Goal: Task Accomplishment & Management: Book appointment/travel/reservation

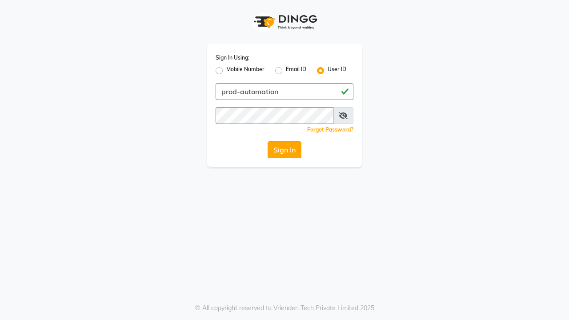
click at [284, 150] on button "Sign In" at bounding box center [285, 149] width 34 height 17
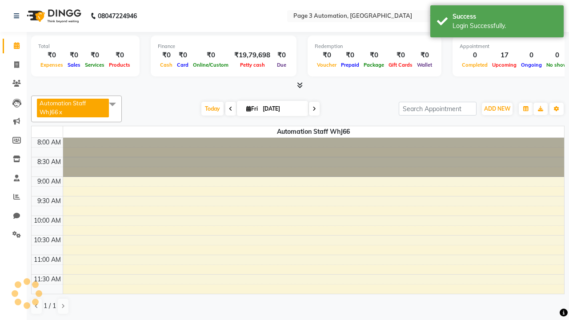
select select "en"
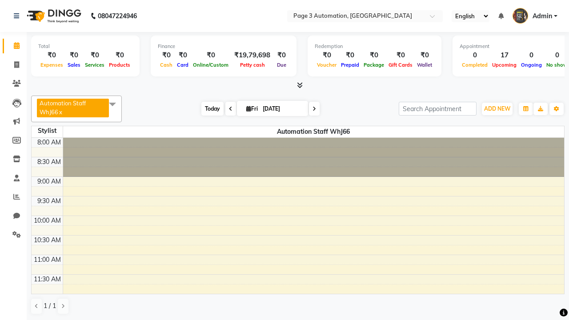
click at [208, 108] on span "Today" at bounding box center [212, 109] width 22 height 14
click at [497, 108] on span "ADD NEW" at bounding box center [497, 108] width 26 height 7
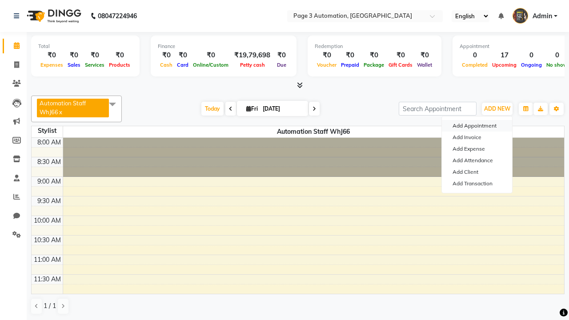
click at [477, 126] on button "Add Appointment" at bounding box center [477, 126] width 70 height 12
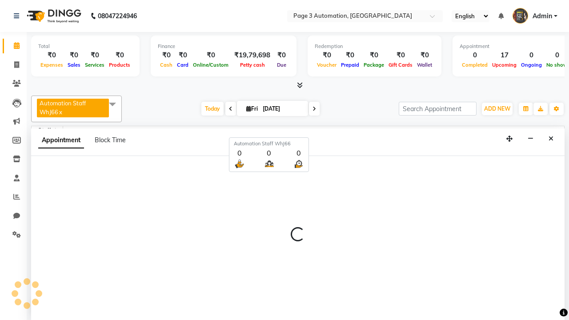
scroll to position [0, 0]
select select "540"
select select "tentative"
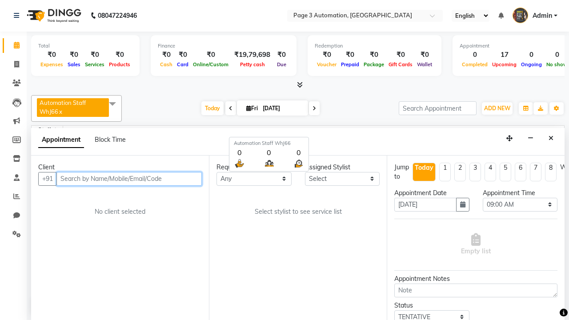
type input "8192346578"
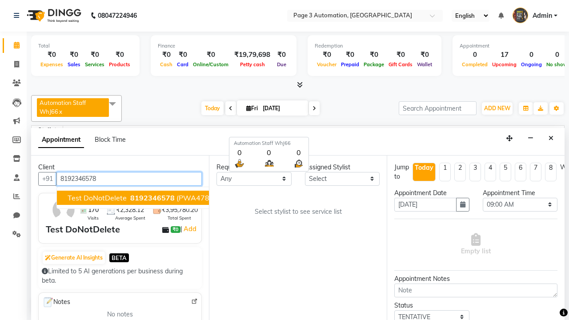
click at [130, 198] on span "8192346578" at bounding box center [152, 197] width 44 height 9
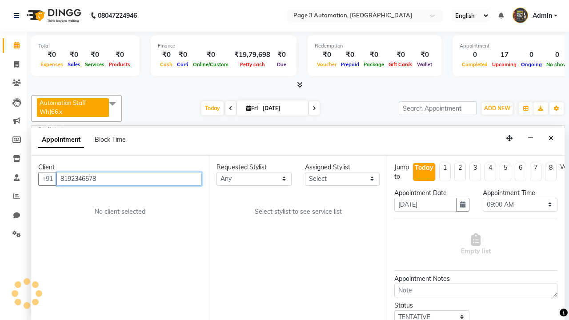
scroll to position [0, 0]
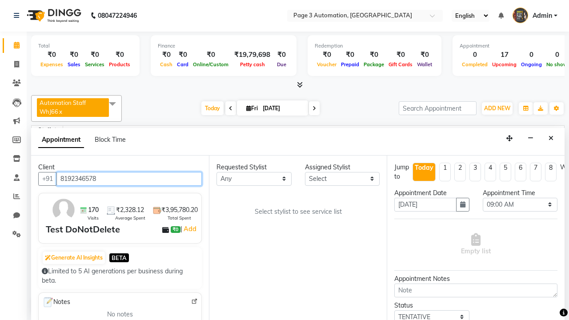
select select "93387"
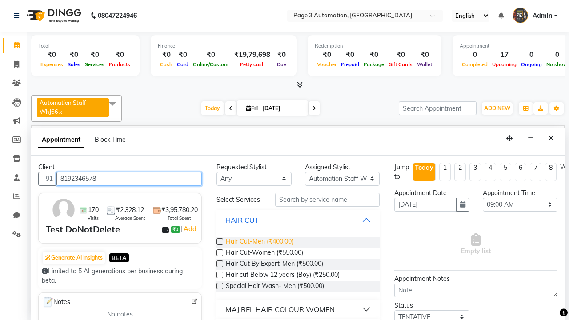
type input "8192346578"
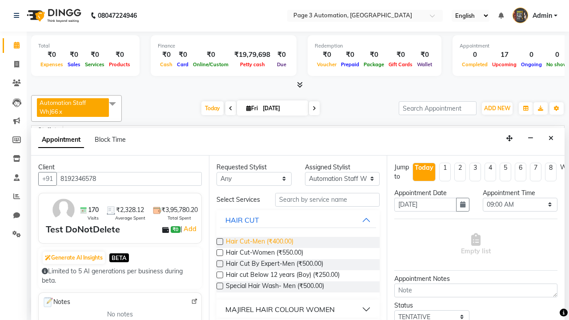
click at [259, 242] on span "Hair Cut-Men (₹400.00)" at bounding box center [260, 242] width 68 height 11
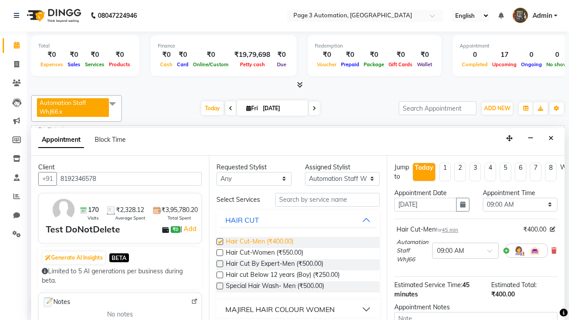
checkbox input "false"
click at [264, 253] on span "Hair Cut-Women (₹550.00)" at bounding box center [264, 253] width 77 height 11
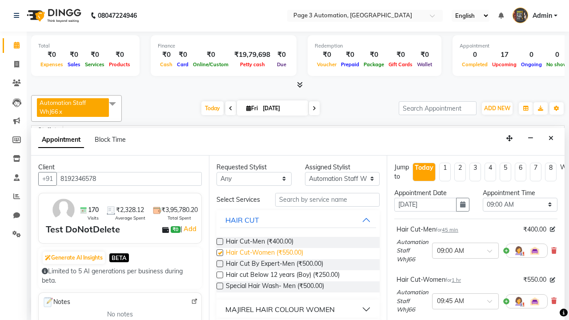
checkbox input "false"
select select "630"
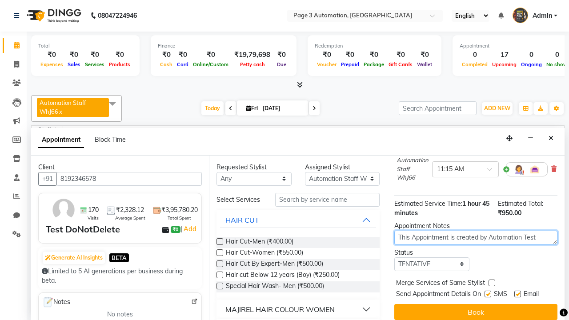
type textarea "This Appointment is created by Automation Test"
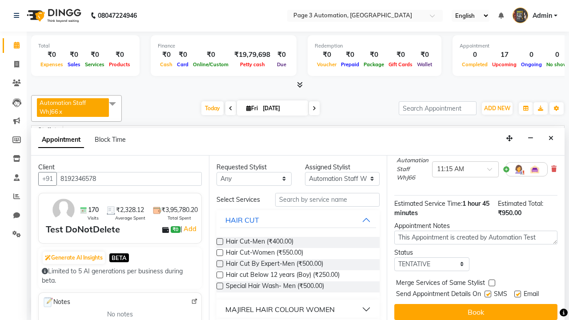
click at [488, 294] on label at bounding box center [487, 294] width 7 height 7
click at [488, 294] on input "checkbox" at bounding box center [487, 295] width 6 height 6
checkbox input "false"
click at [517, 294] on label at bounding box center [517, 294] width 7 height 7
click at [517, 294] on input "checkbox" at bounding box center [517, 295] width 6 height 6
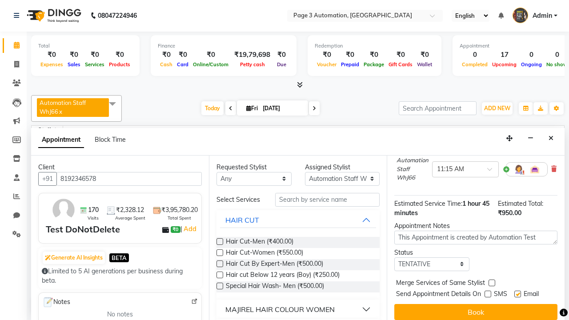
checkbox input "false"
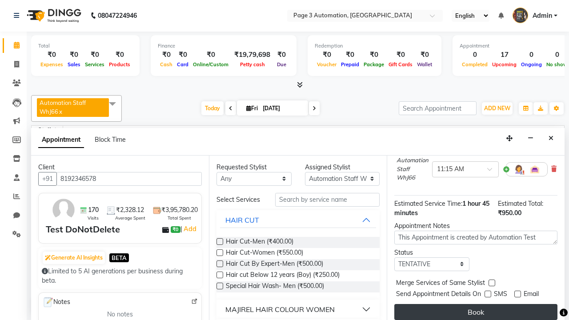
click at [476, 312] on button "Book" at bounding box center [475, 312] width 163 height 16
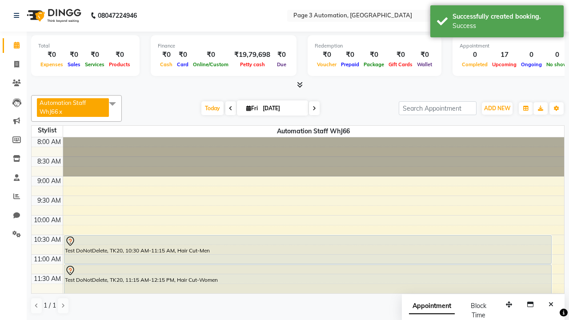
scroll to position [0, 0]
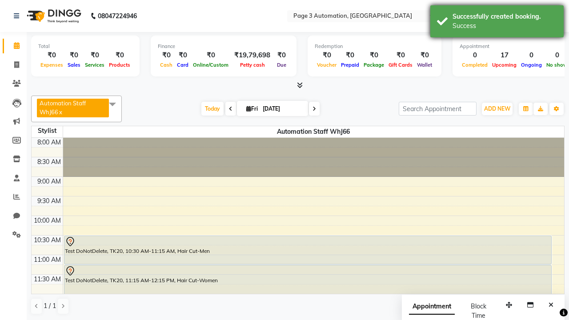
click at [497, 23] on div "Success" at bounding box center [504, 25] width 104 height 9
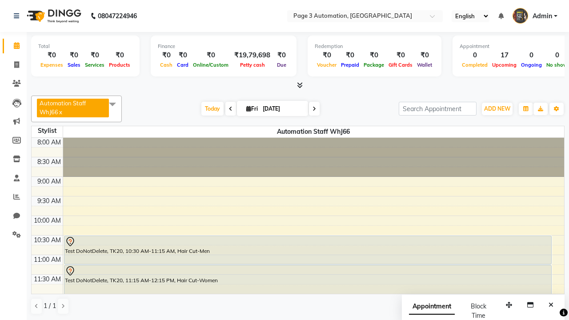
click at [114, 104] on span at bounding box center [113, 104] width 18 height 17
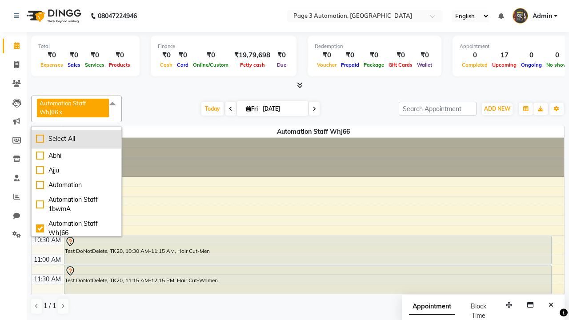
click at [77, 139] on div "Select All" at bounding box center [76, 138] width 81 height 9
checkbox input "true"
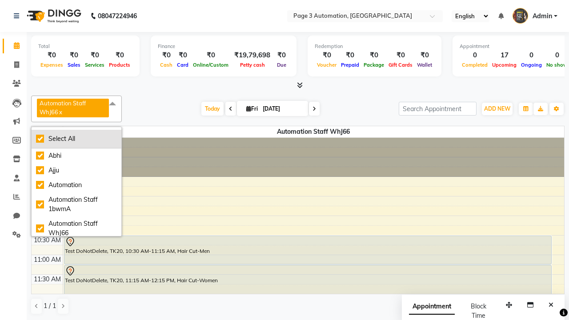
checkbox input "true"
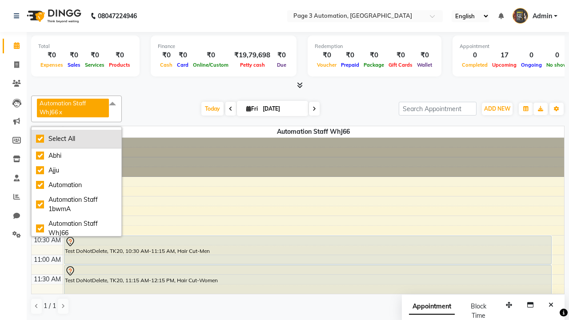
checkbox input "true"
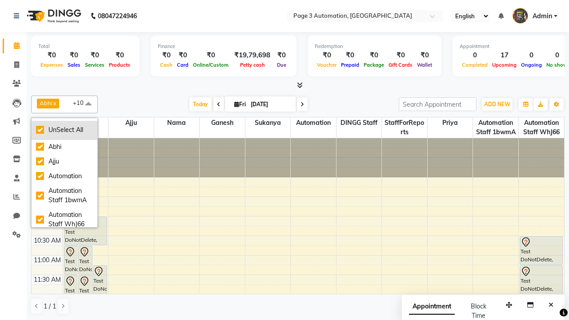
click at [64, 130] on div "UnSelect All" at bounding box center [64, 129] width 57 height 9
checkbox input "false"
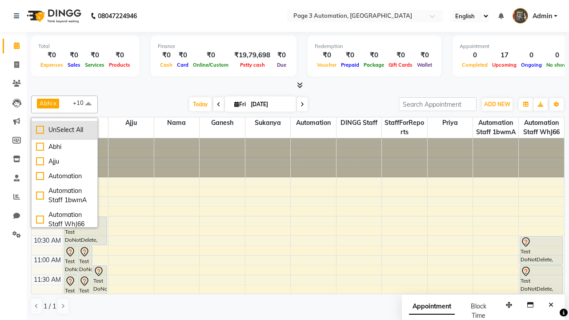
checkbox input "false"
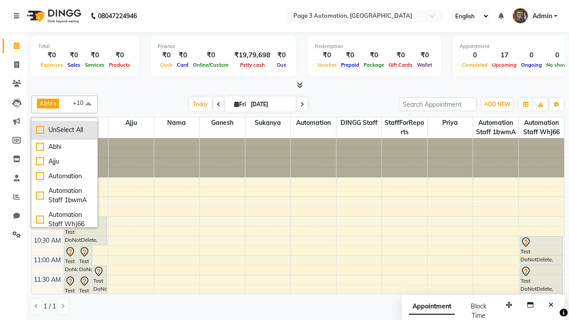
checkbox input "false"
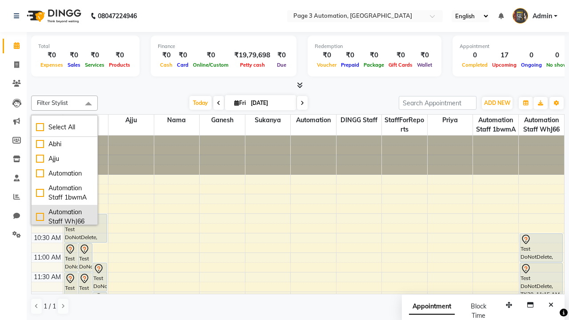
click at [64, 215] on div "Automation Staff WhJ66" at bounding box center [64, 217] width 57 height 19
checkbox input "true"
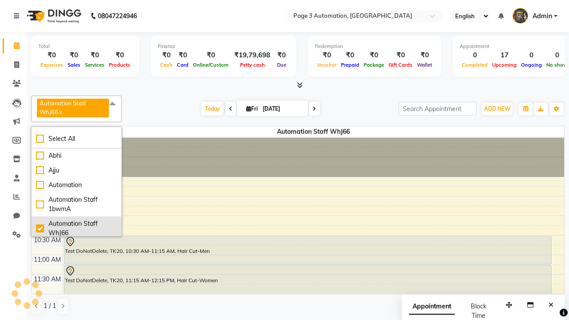
scroll to position [2, 0]
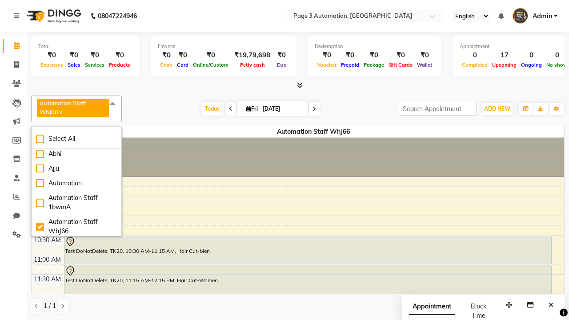
click at [114, 104] on span at bounding box center [113, 104] width 18 height 17
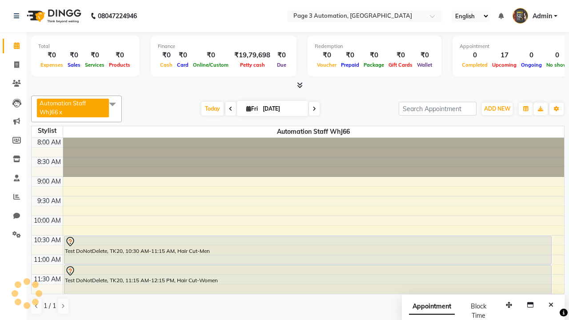
click at [308, 250] on div "Test DoNotDelete, TK20, 10:30 AM-11:15 AM, Hair Cut-Men" at bounding box center [307, 250] width 487 height 28
select select "7"
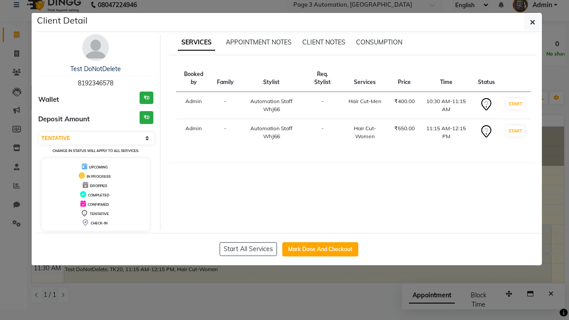
scroll to position [0, 0]
